Goal: Obtain resource: Obtain resource

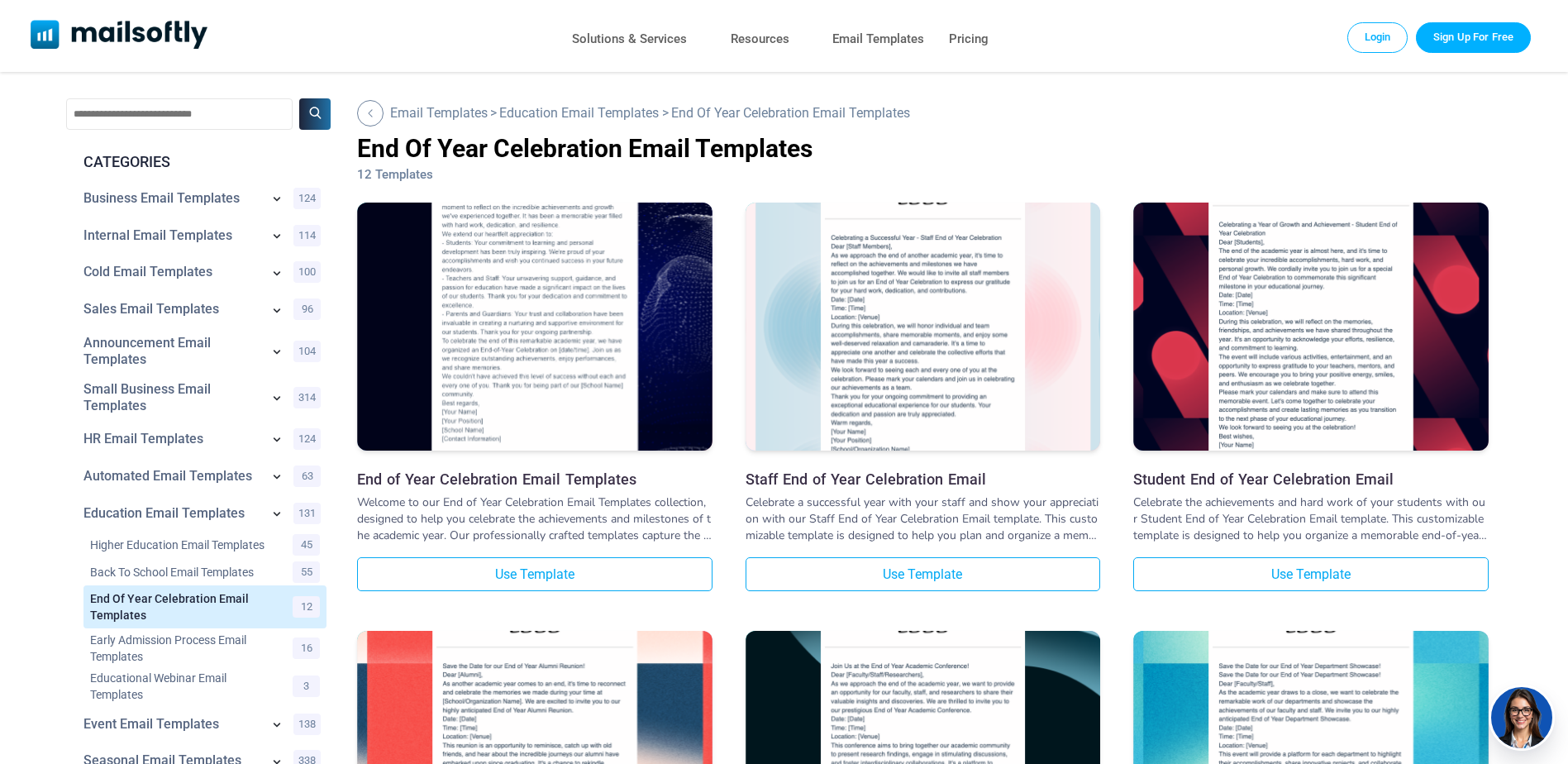
click at [517, 253] on img at bounding box center [535, 293] width 356 height 347
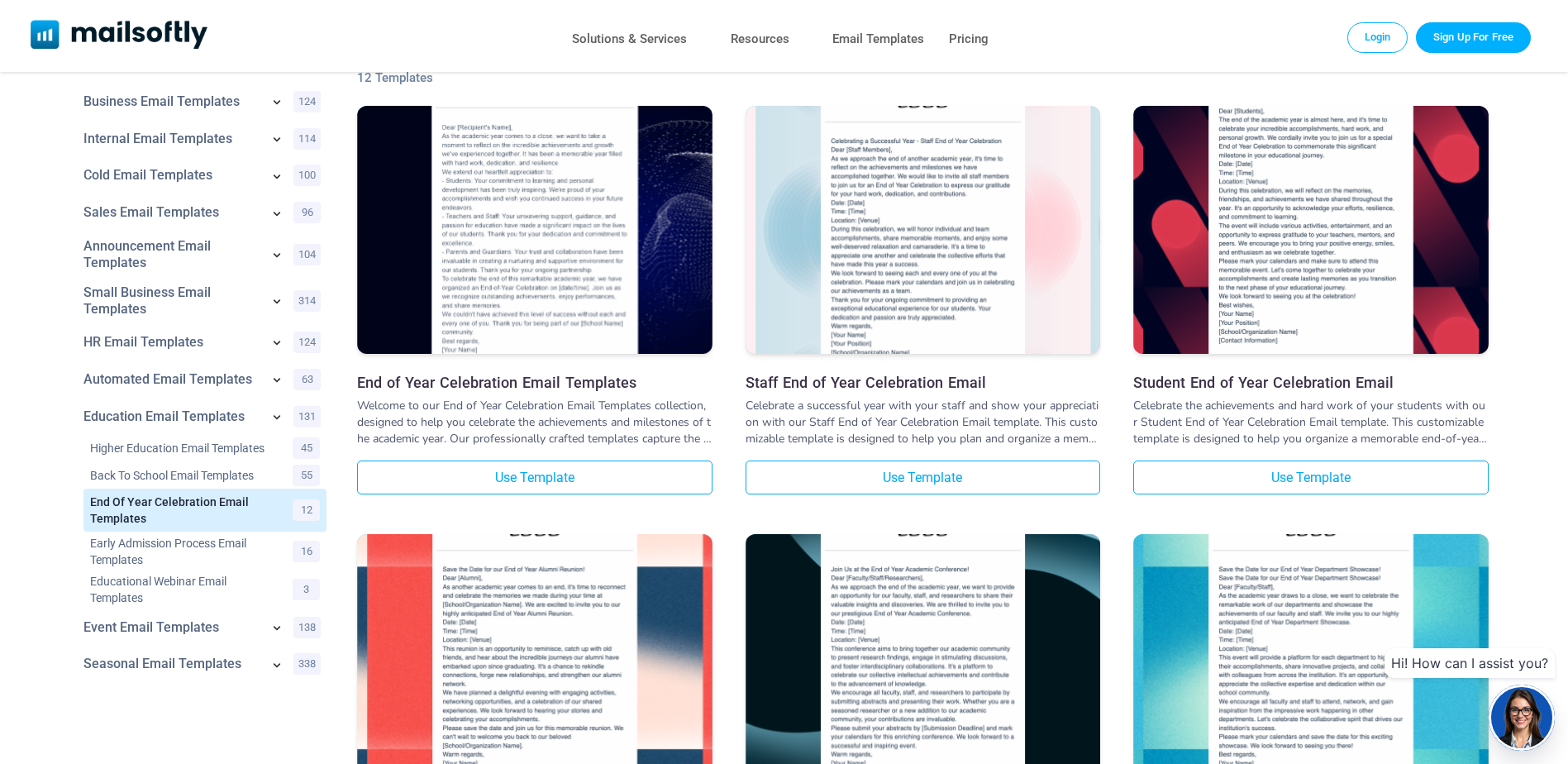
scroll to position [248, 0]
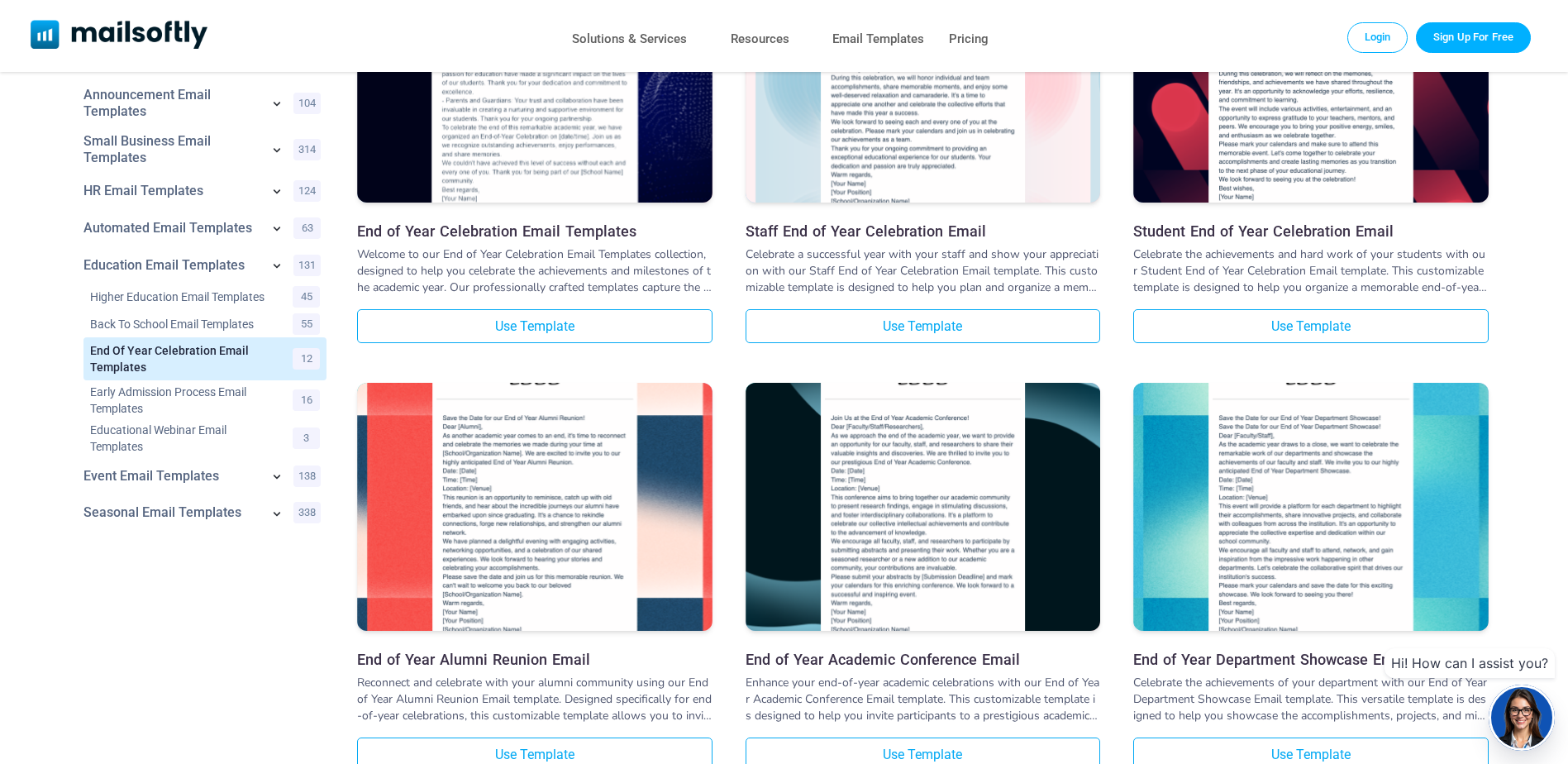
click at [1312, 471] on img at bounding box center [1311, 507] width 356 height 318
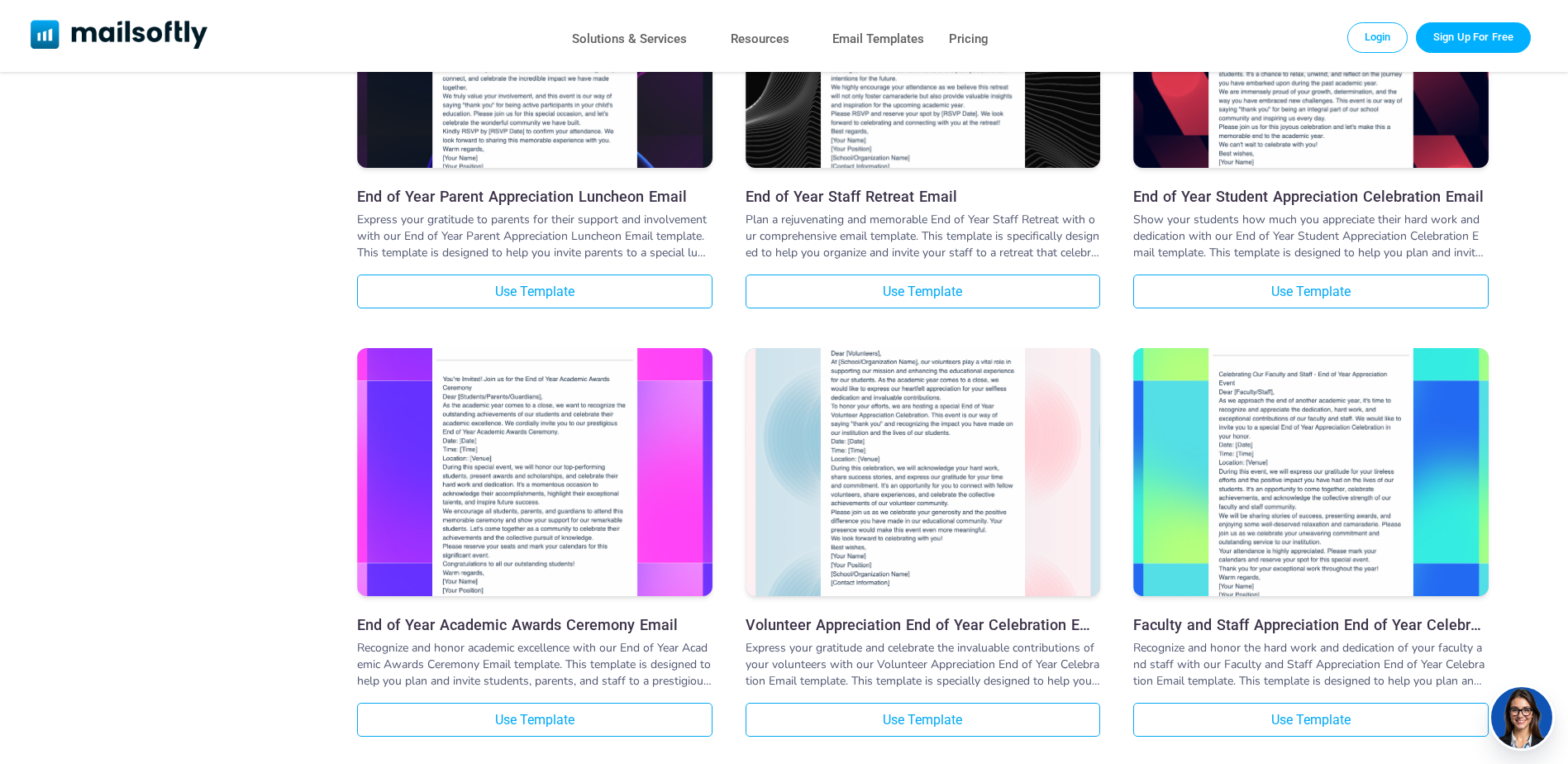
scroll to position [1158, 0]
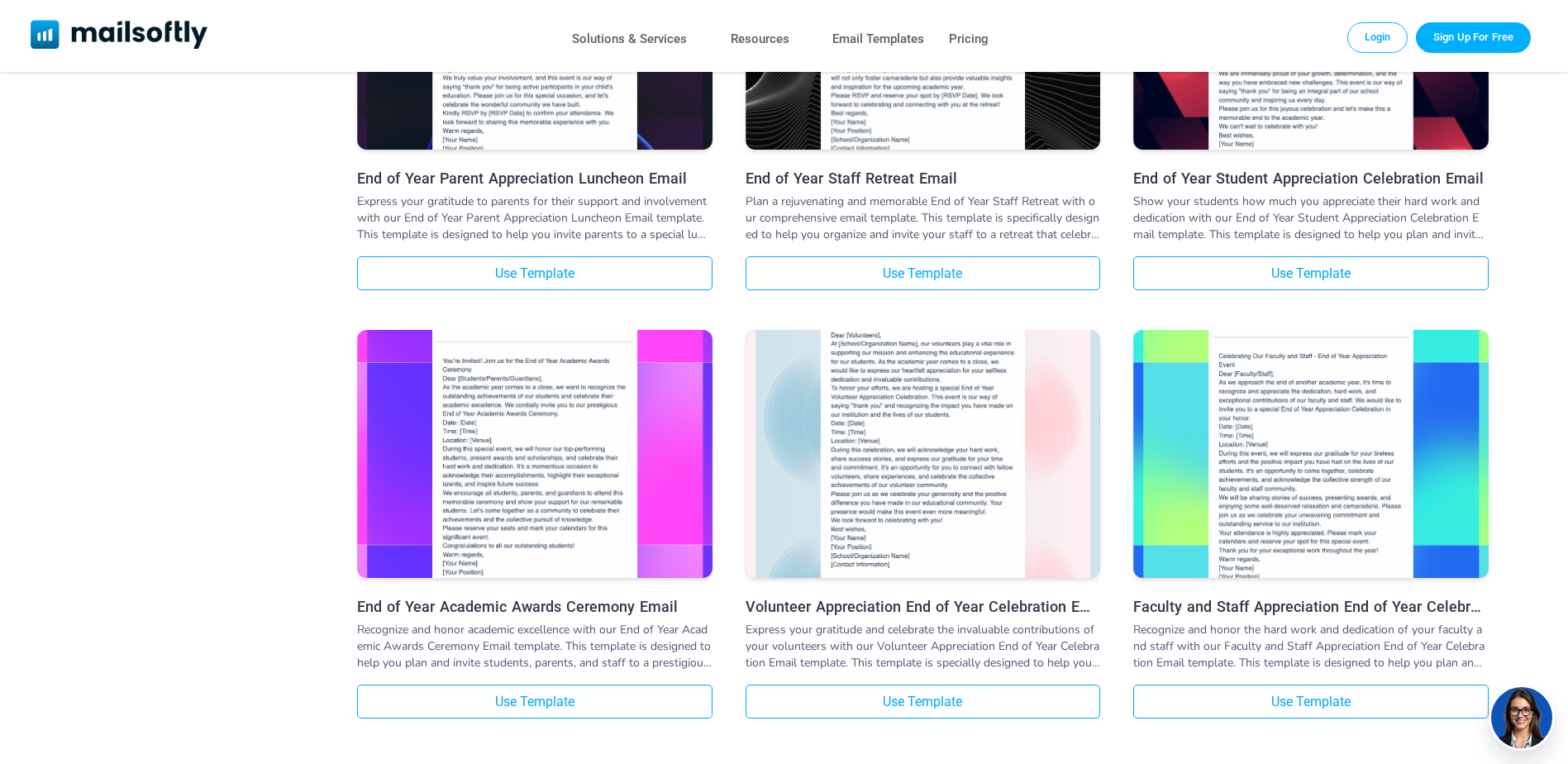
click at [943, 418] on img at bounding box center [923, 419] width 356 height 344
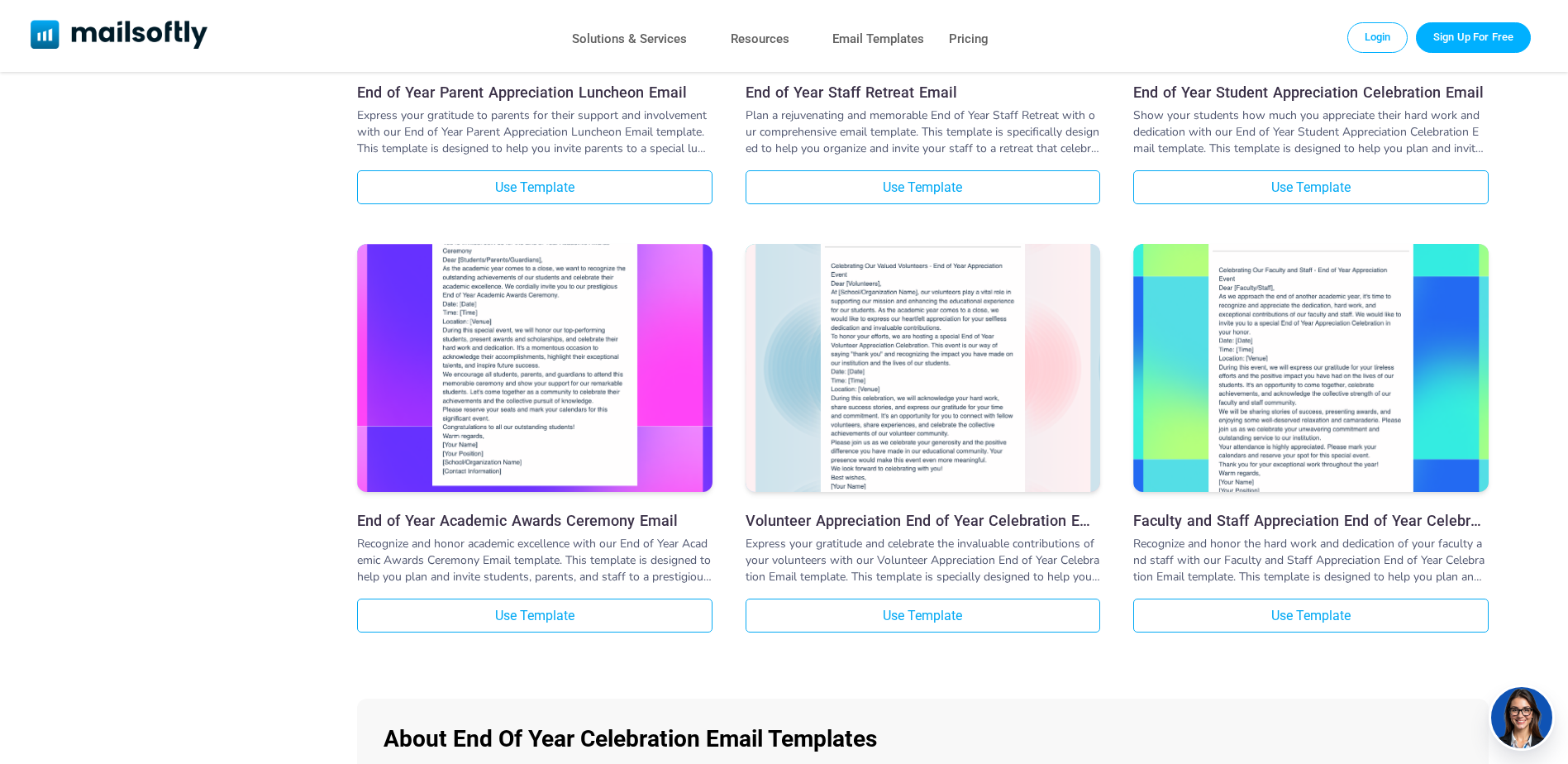
scroll to position [1654, 0]
